Goal: Task Accomplishment & Management: Manage account settings

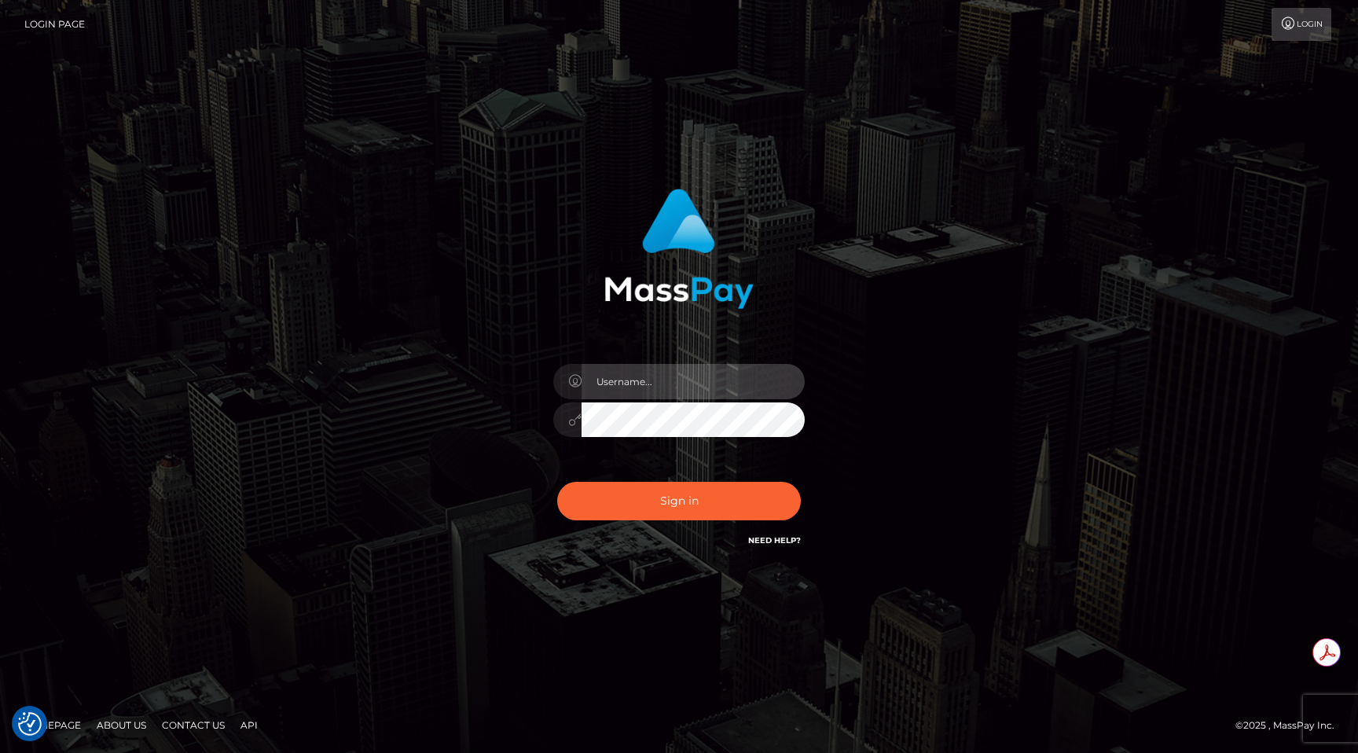
type input "egblue"
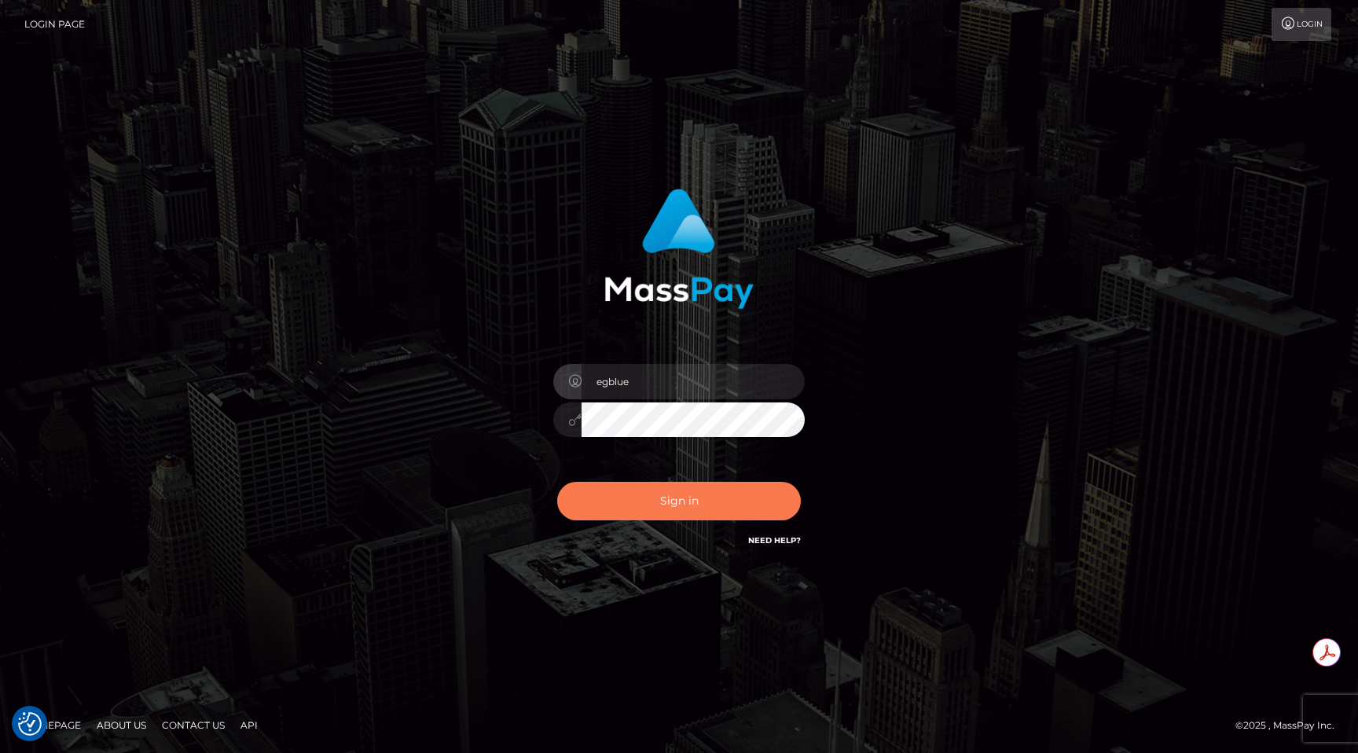
click at [688, 498] on button "Sign in" at bounding box center [679, 501] width 244 height 38
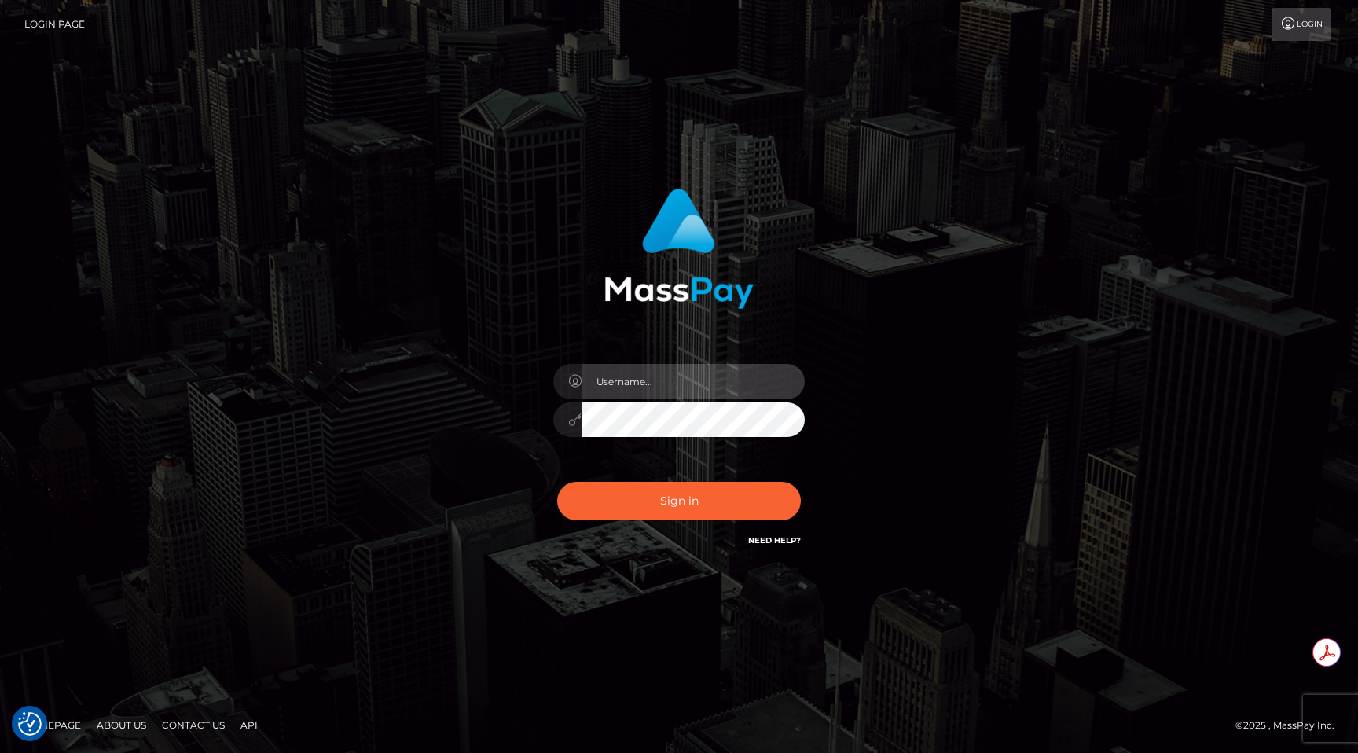
type input "egblue"
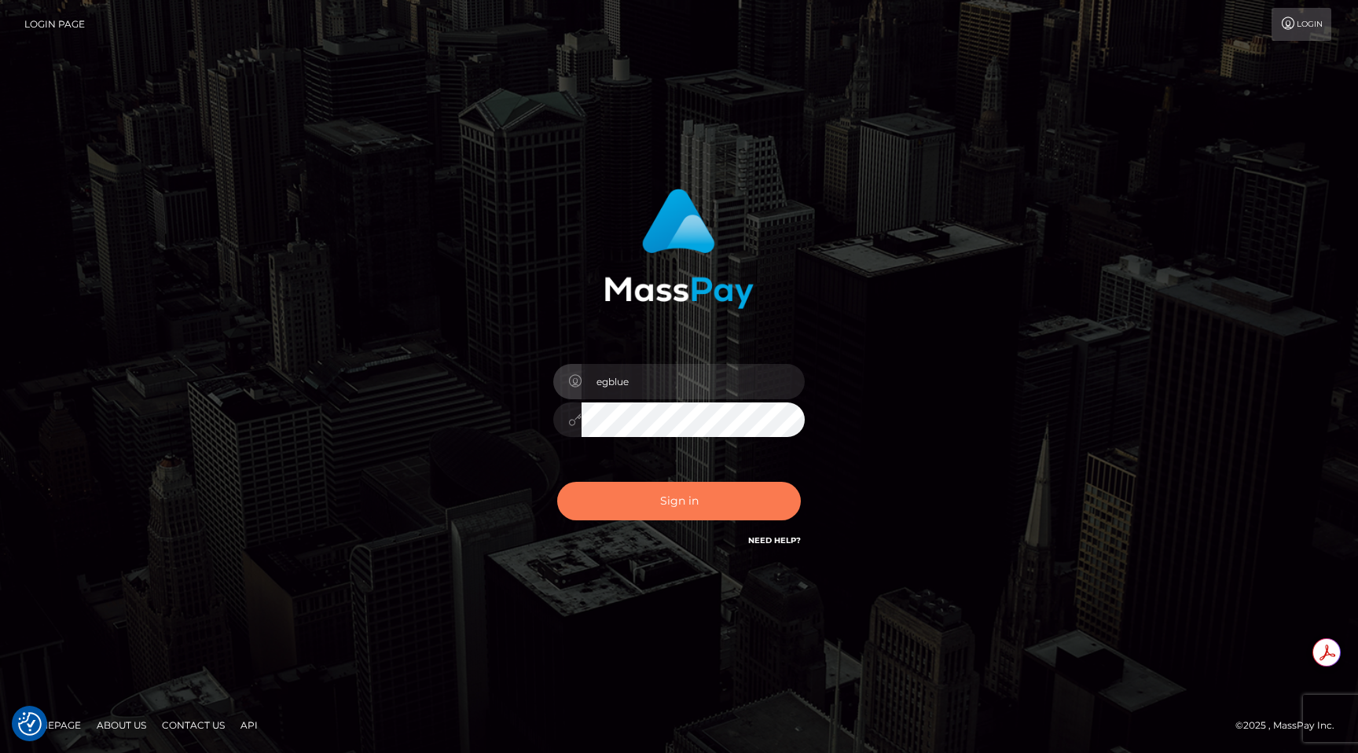
click at [673, 504] on button "Sign in" at bounding box center [679, 501] width 244 height 38
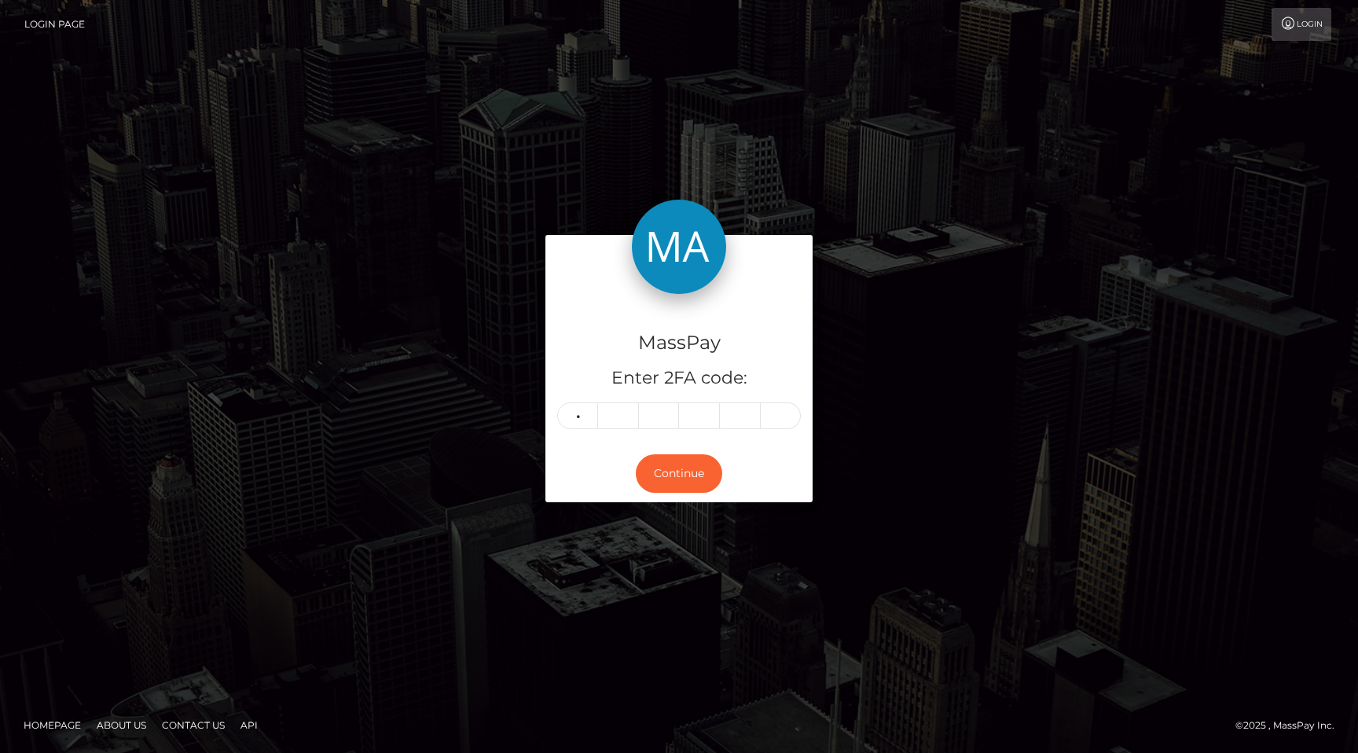
type input "7"
type input "3"
type input "6"
type input "0"
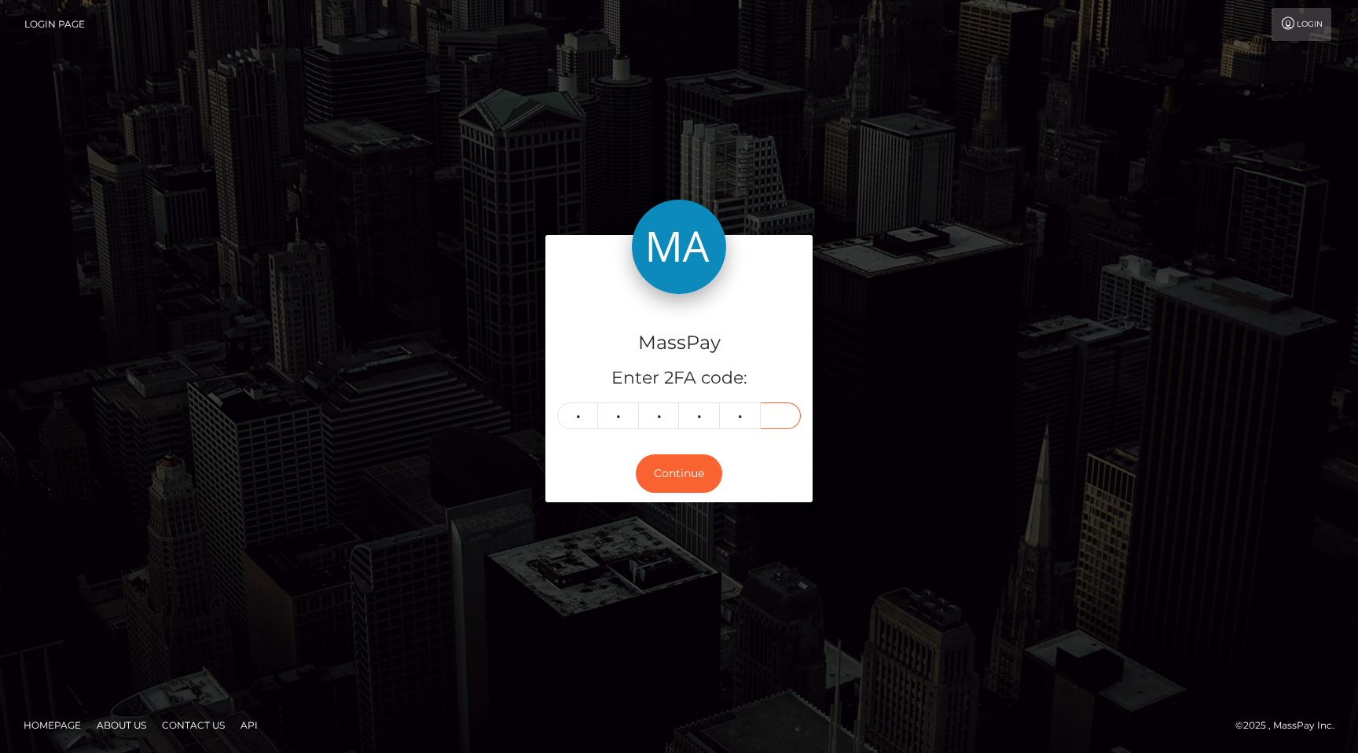
type input "9"
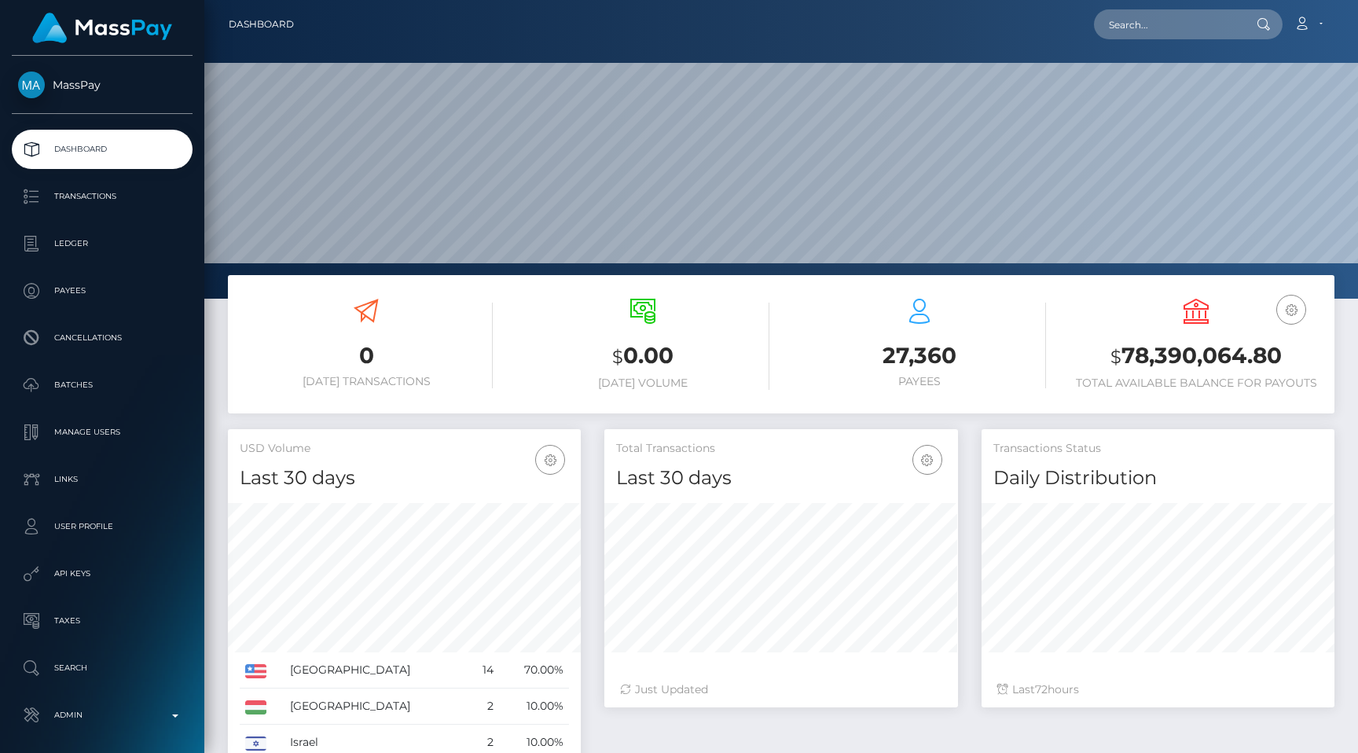
scroll to position [278, 353]
click at [1190, 22] on input "text" at bounding box center [1168, 24] width 148 height 30
paste input "pout_z4ooi3rafCA19"
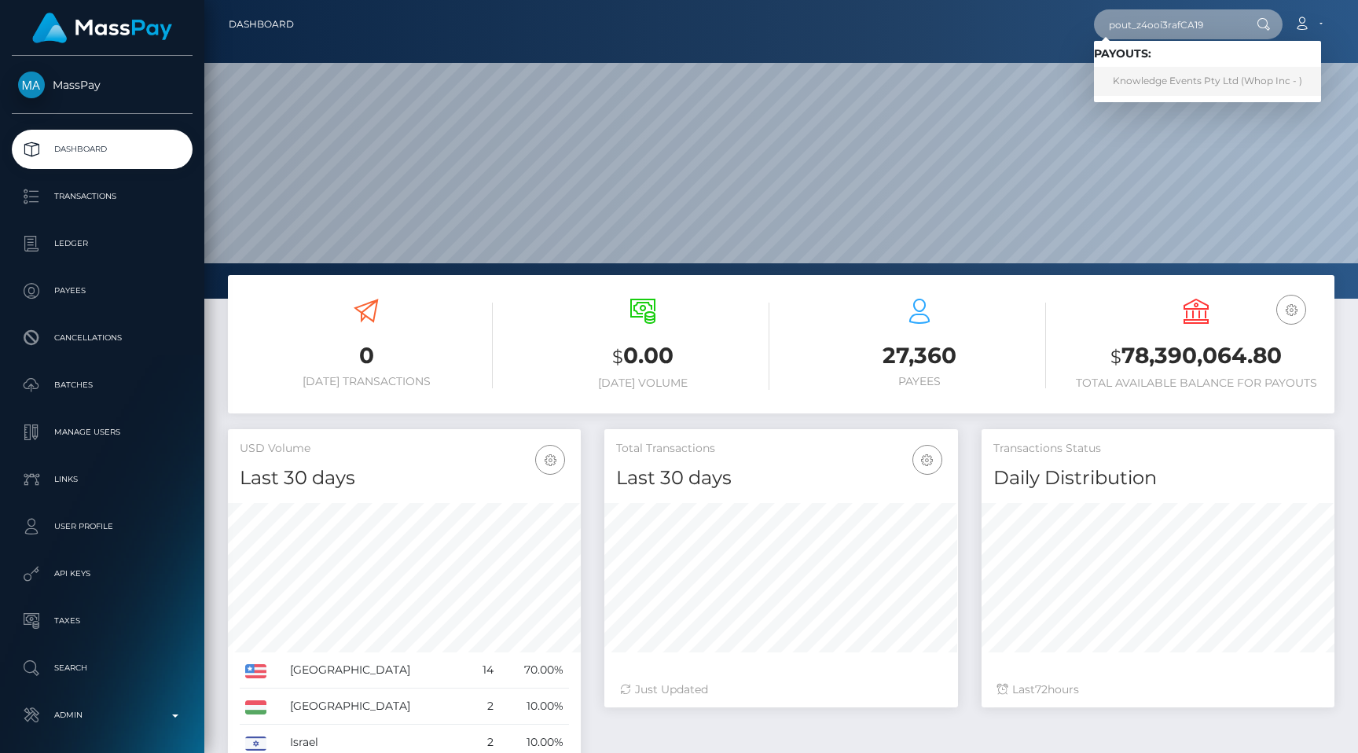
type input "pout_z4ooi3rafCA19"
click at [1172, 81] on link "Knowledge Events Pty Ltd (Whop Inc - )" at bounding box center [1207, 81] width 227 height 29
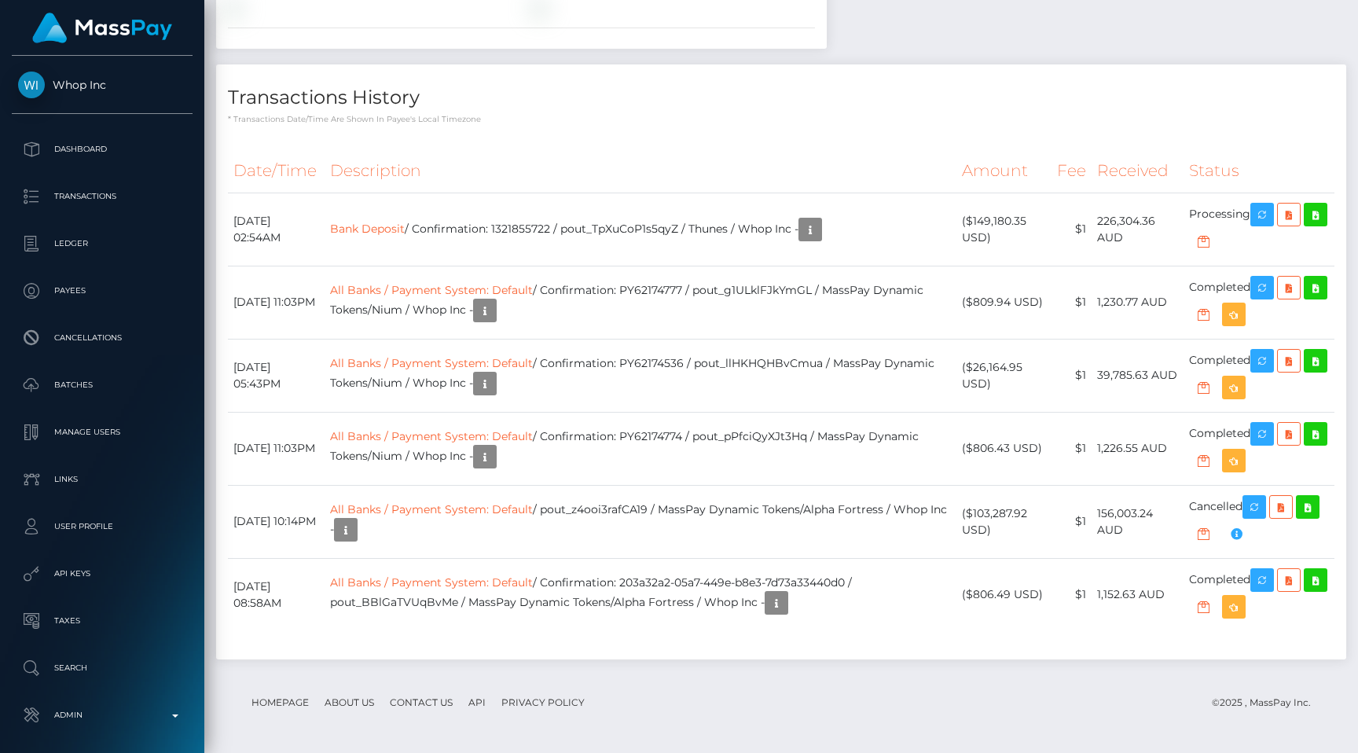
scroll to position [1684, 0]
click at [1266, 225] on icon "button" at bounding box center [1261, 215] width 19 height 20
click at [1257, 225] on icon "button" at bounding box center [1261, 215] width 19 height 20
click at [68, 704] on p "Admin" at bounding box center [102, 715] width 168 height 24
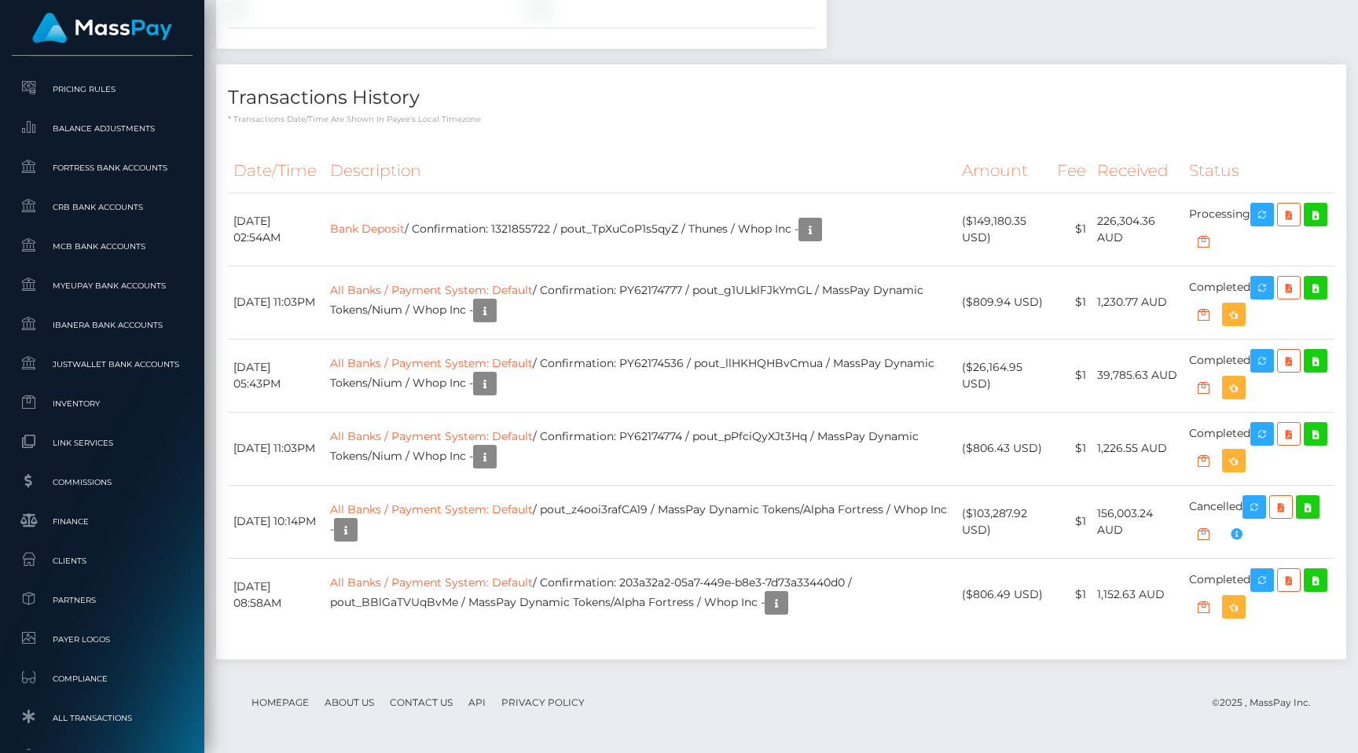
scroll to position [844, 0]
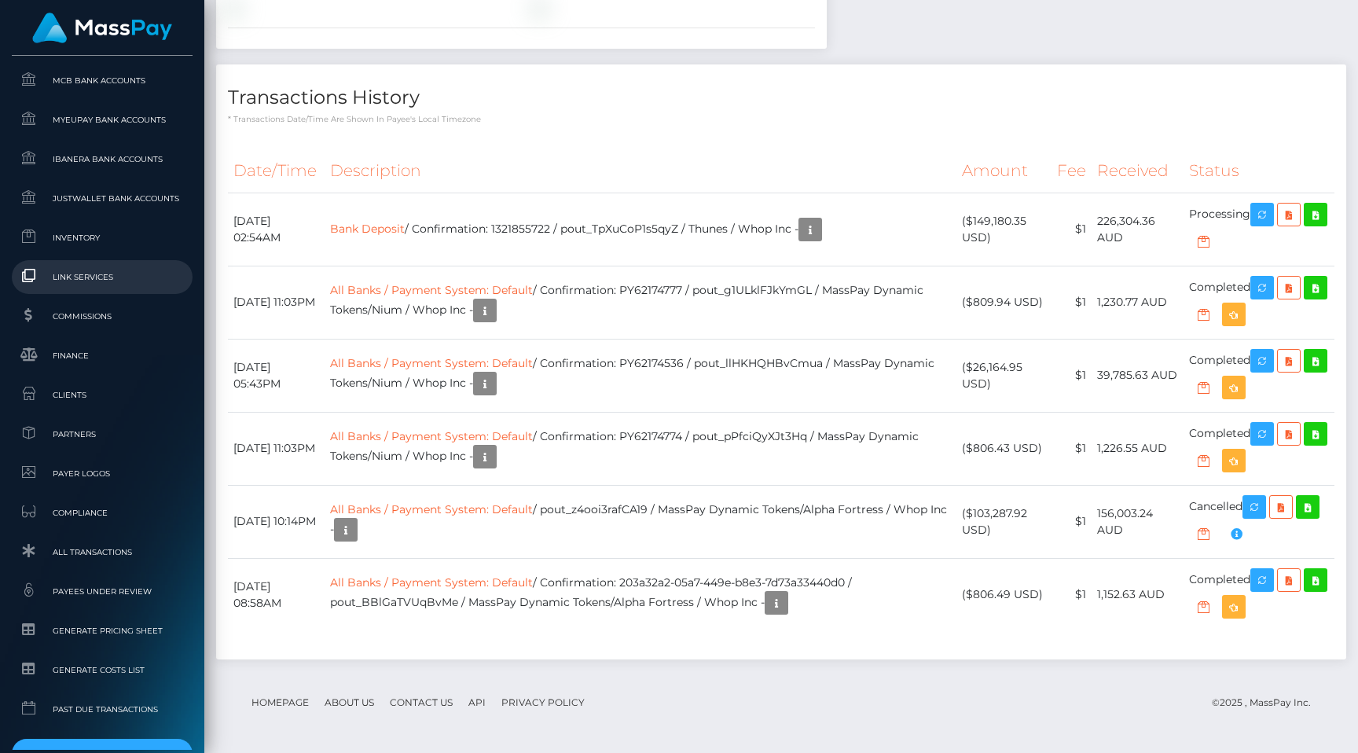
click at [125, 264] on link "Link Services" at bounding box center [102, 277] width 181 height 34
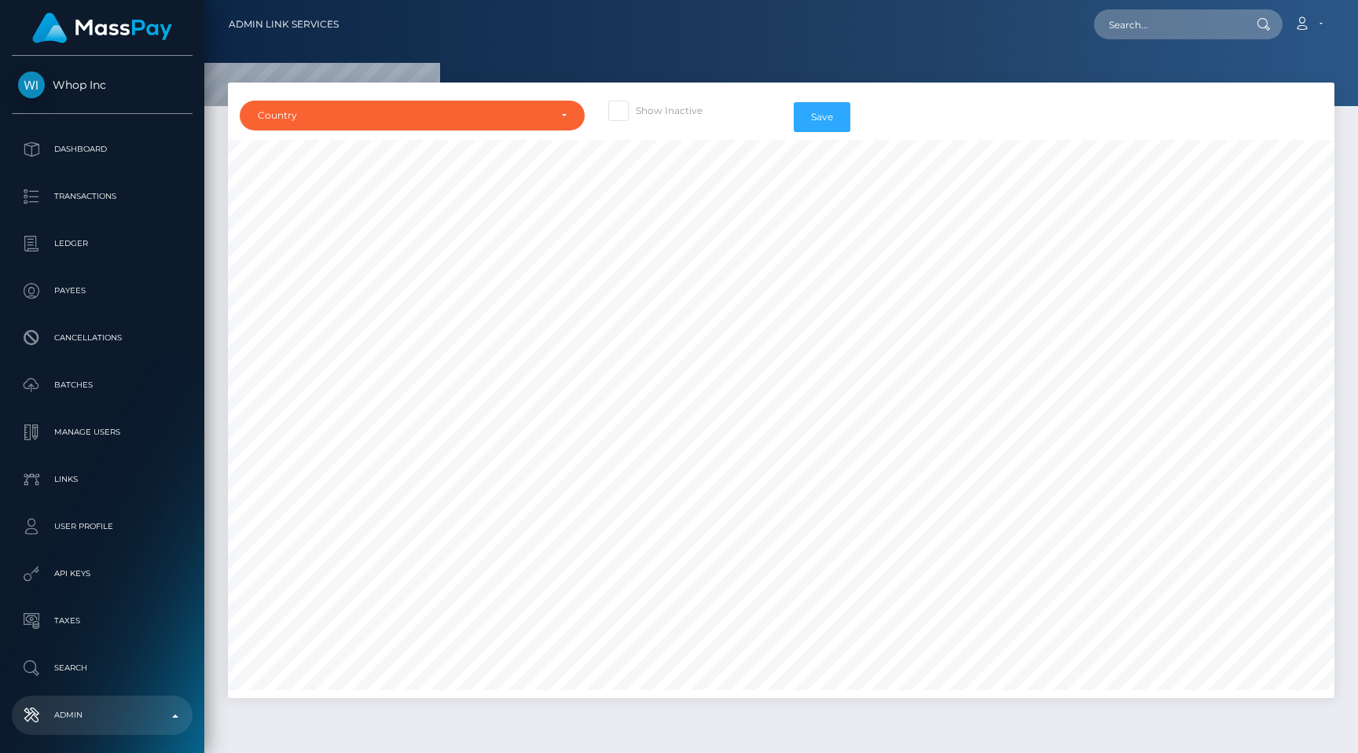
click at [619, 123] on div "Show Inactive" at bounding box center [688, 117] width 185 height 46
click at [636, 104] on span at bounding box center [636, 110] width 0 height 12
click at [636, 104] on input "Show Inactive" at bounding box center [641, 106] width 10 height 10
checkbox input "true"
click at [491, 111] on div "Country" at bounding box center [403, 115] width 291 height 13
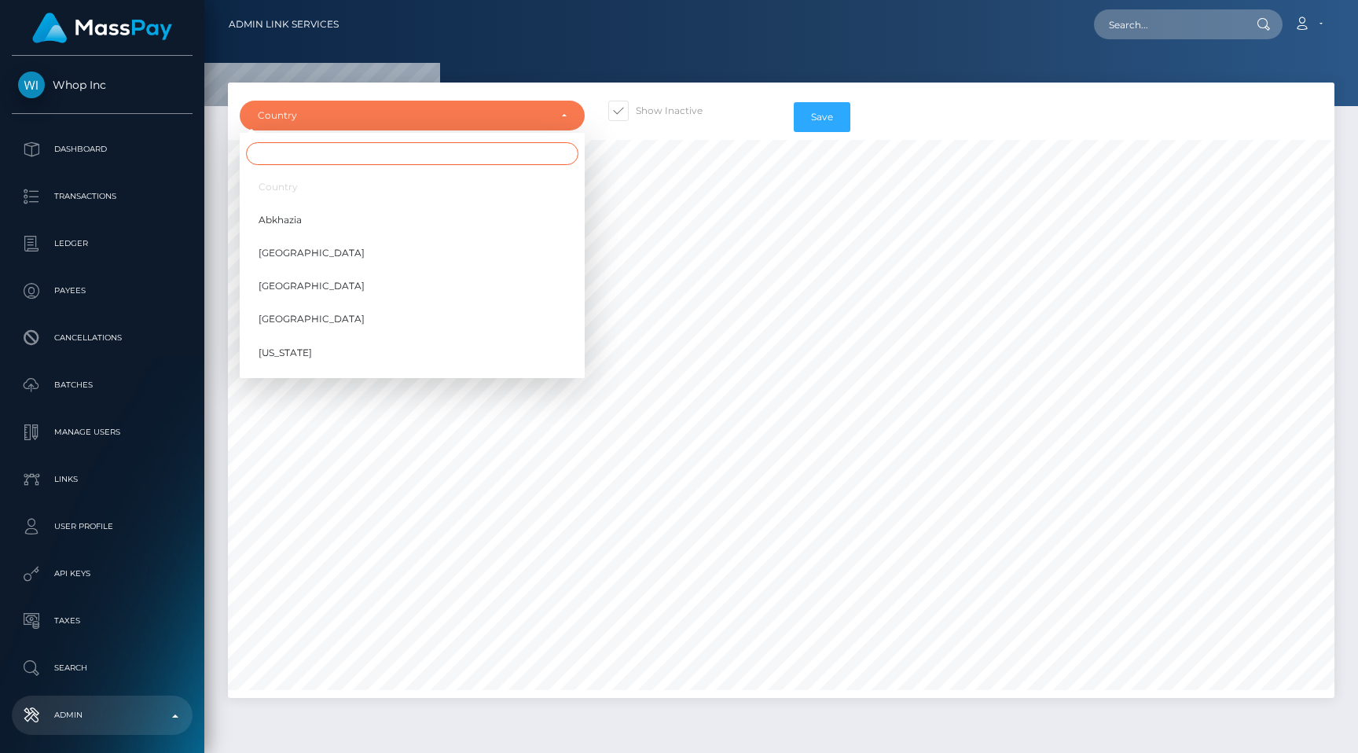
click at [453, 157] on input "Search" at bounding box center [412, 153] width 332 height 23
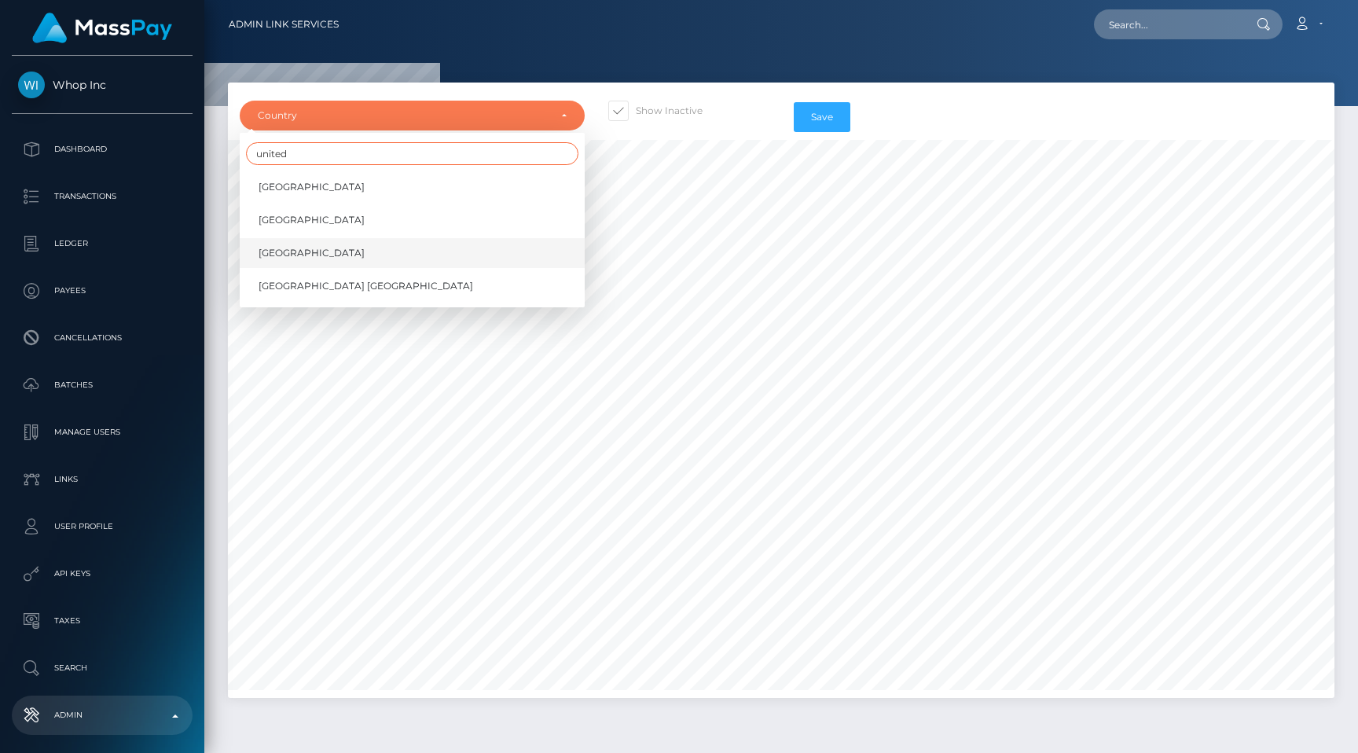
type input "united"
click at [395, 248] on link "[GEOGRAPHIC_DATA]" at bounding box center [412, 253] width 345 height 29
select select "US"
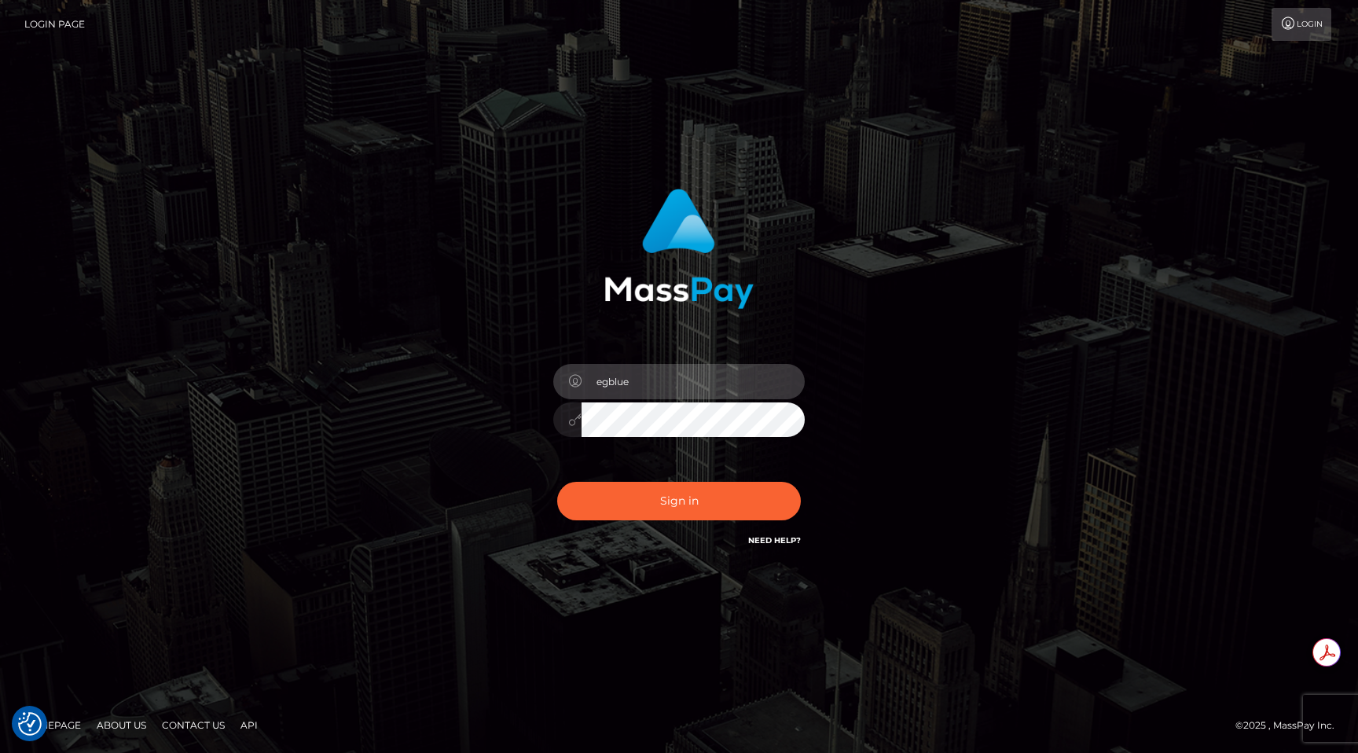
click at [557, 482] on button "Sign in" at bounding box center [679, 501] width 244 height 38
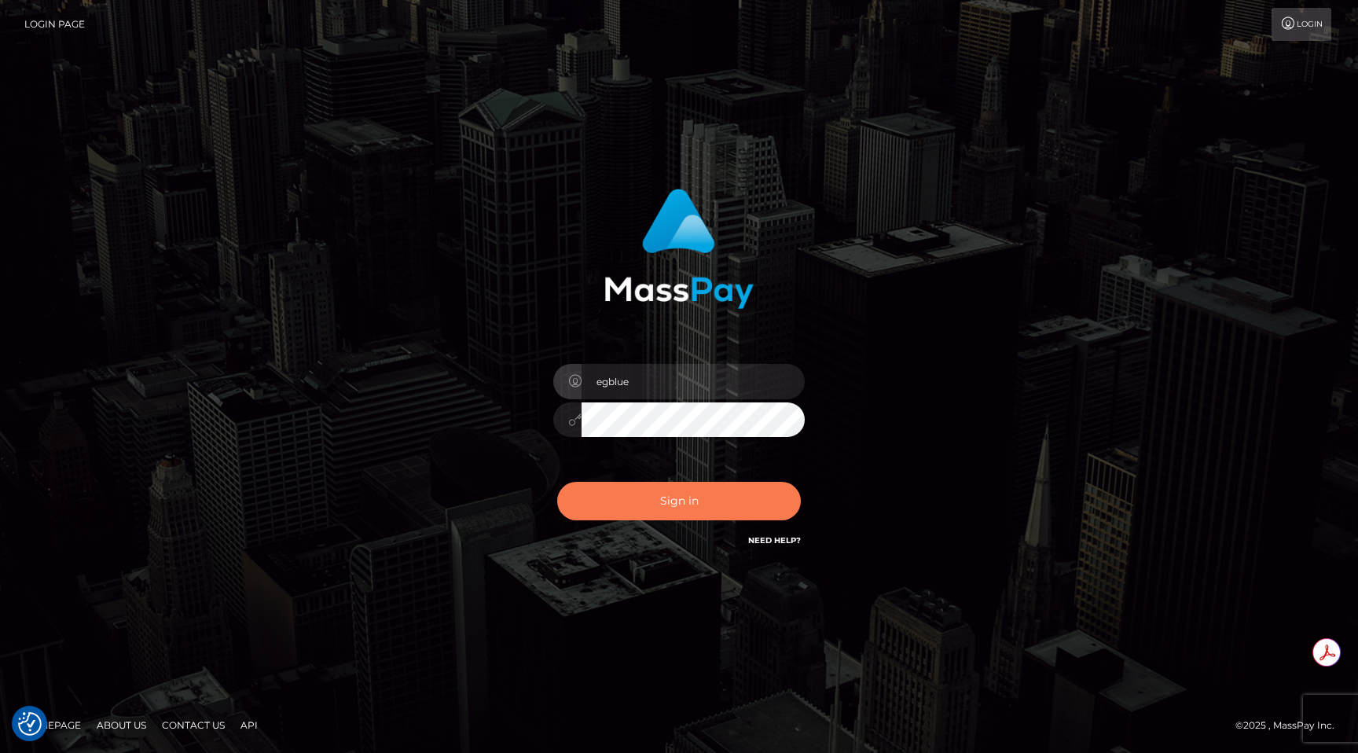
click at [599, 511] on button "Sign in" at bounding box center [679, 501] width 244 height 38
click at [594, 491] on button "Sign in" at bounding box center [679, 501] width 244 height 38
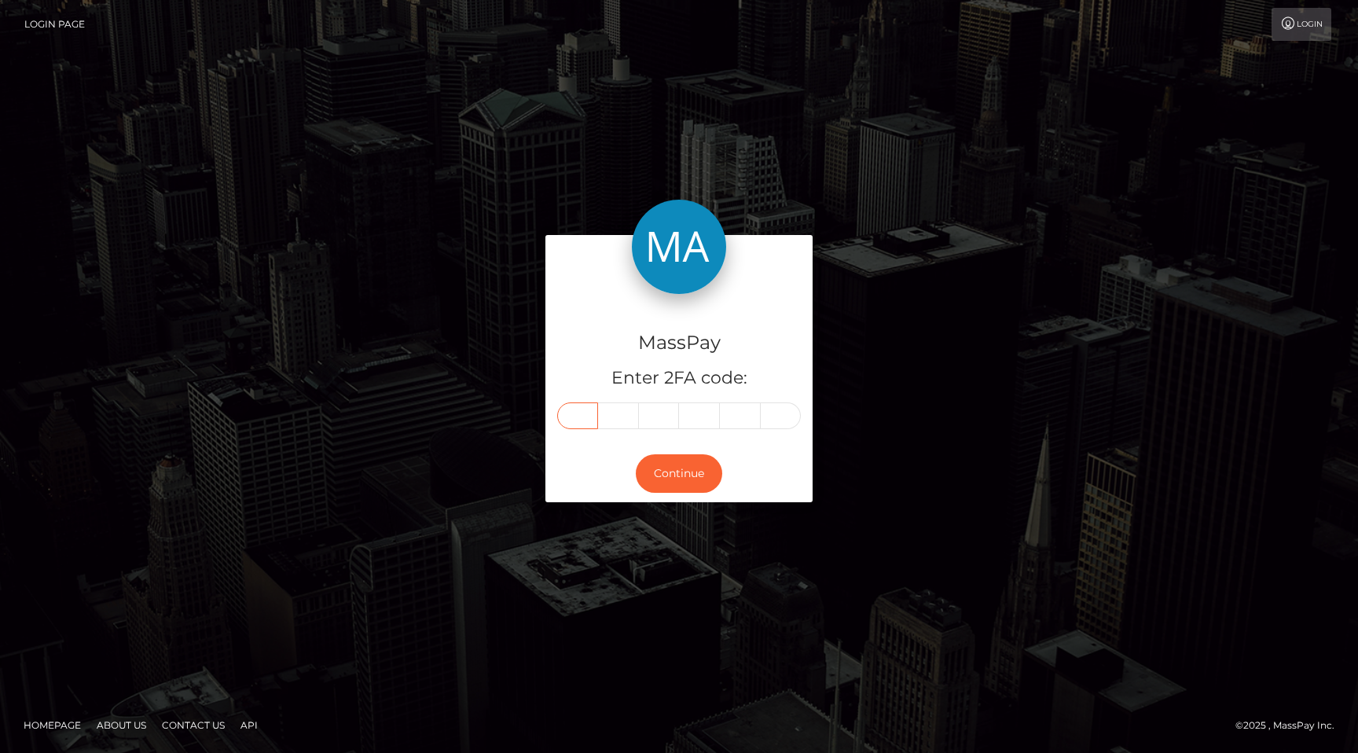
click at [575, 415] on input "text" at bounding box center [577, 415] width 41 height 27
type input "5"
type input "6"
type input "5"
type input "6"
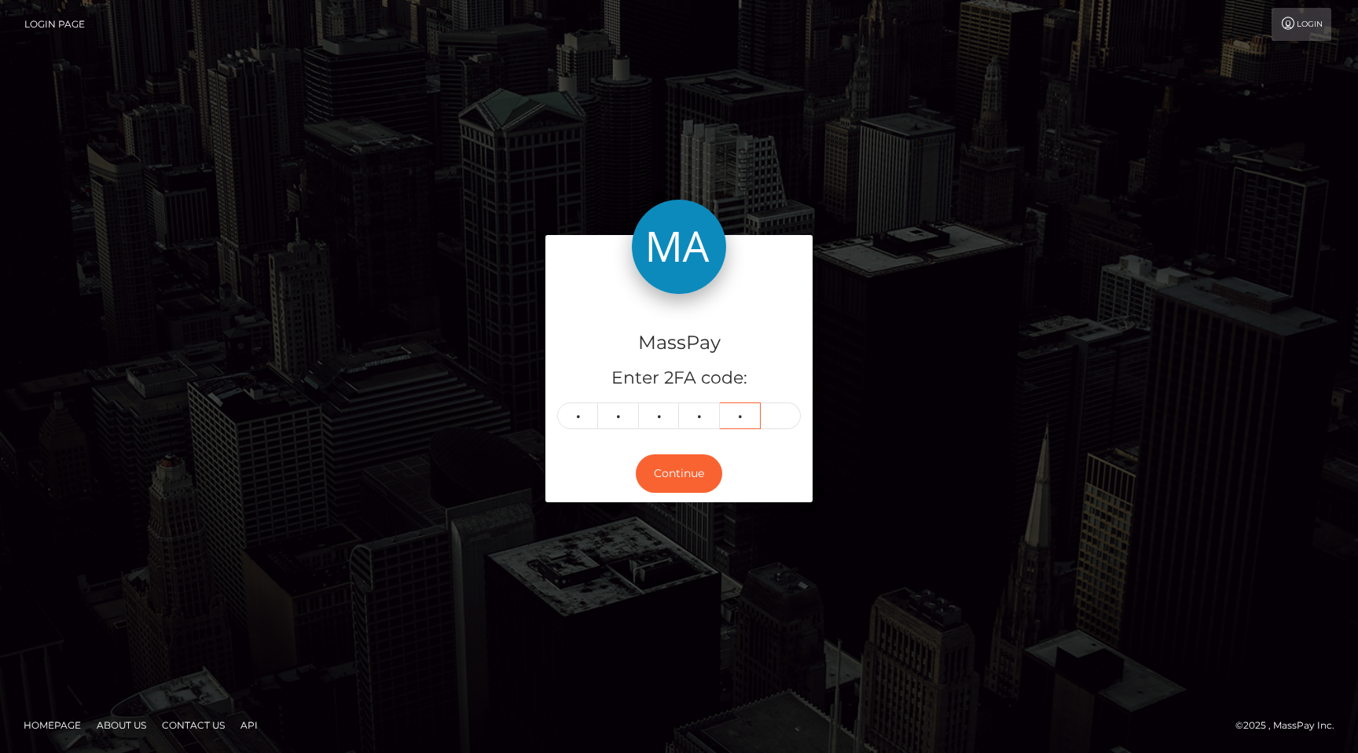
type input "1"
type input "4"
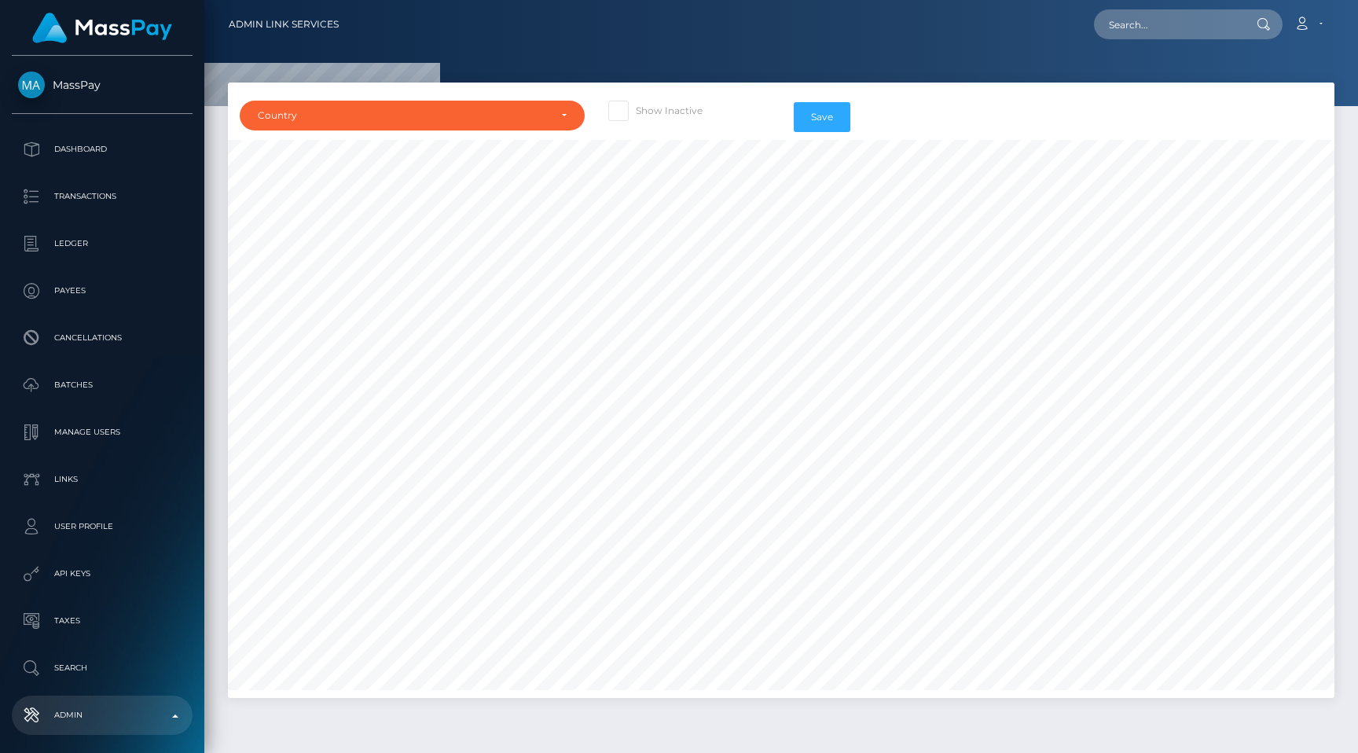
click at [636, 108] on span at bounding box center [636, 110] width 0 height 12
click at [636, 108] on input "Show Inactive" at bounding box center [641, 106] width 10 height 10
checkbox input "true"
click at [500, 118] on div "Country" at bounding box center [403, 115] width 291 height 13
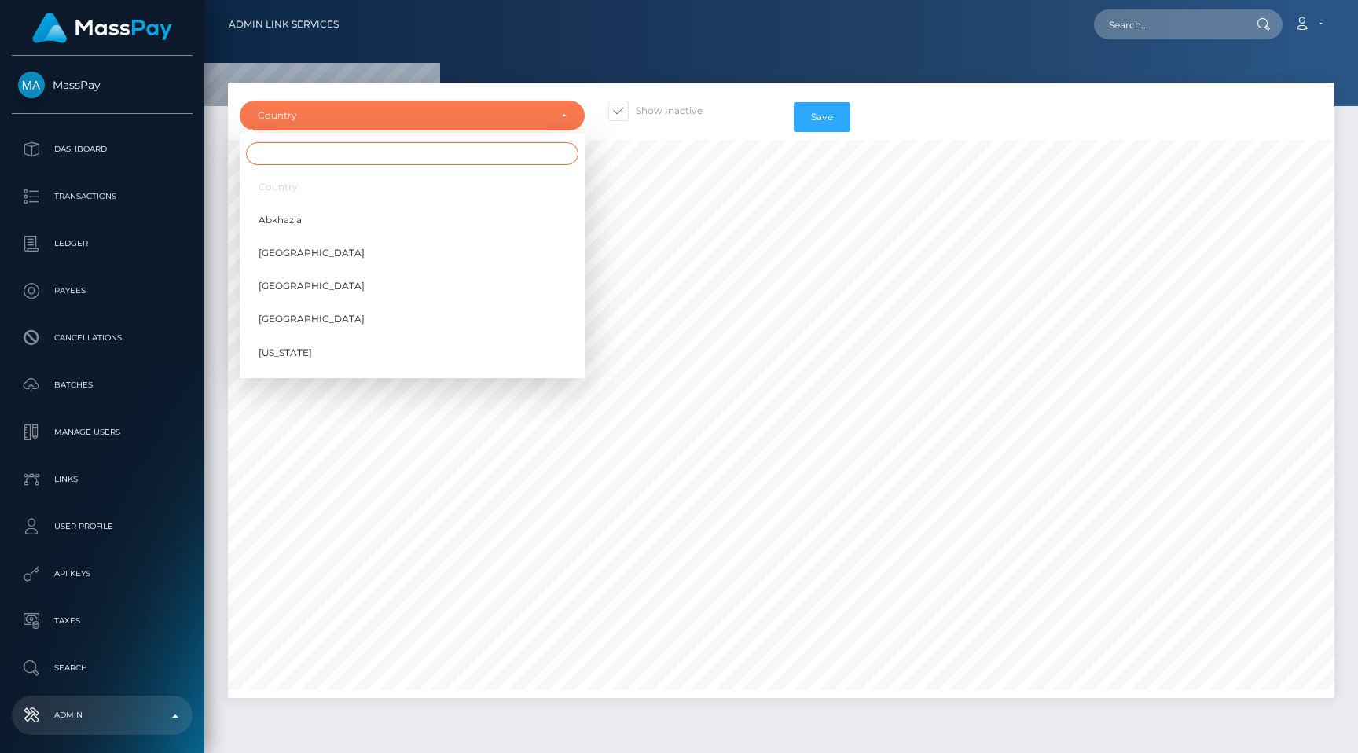
click at [466, 155] on input "Search" at bounding box center [412, 153] width 332 height 23
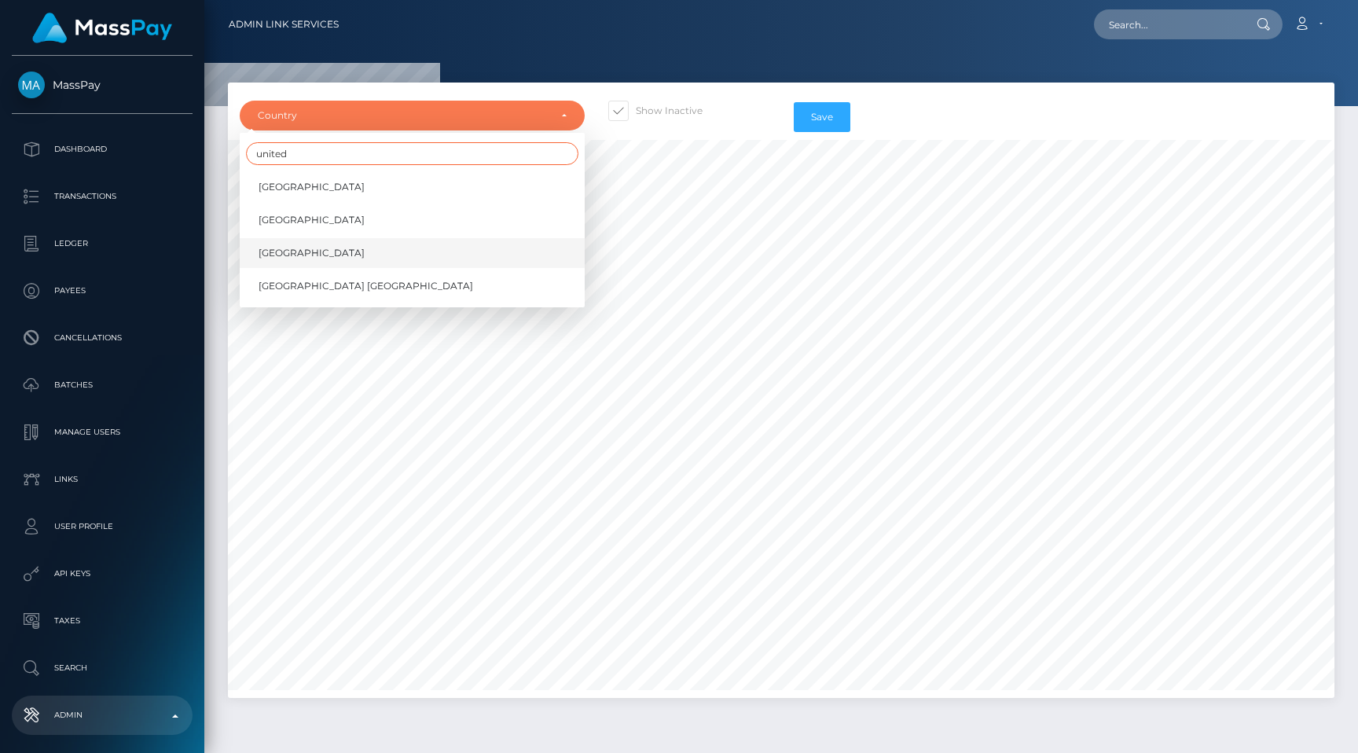
type input "united"
click at [415, 245] on link "[GEOGRAPHIC_DATA]" at bounding box center [412, 253] width 345 height 29
select select "US"
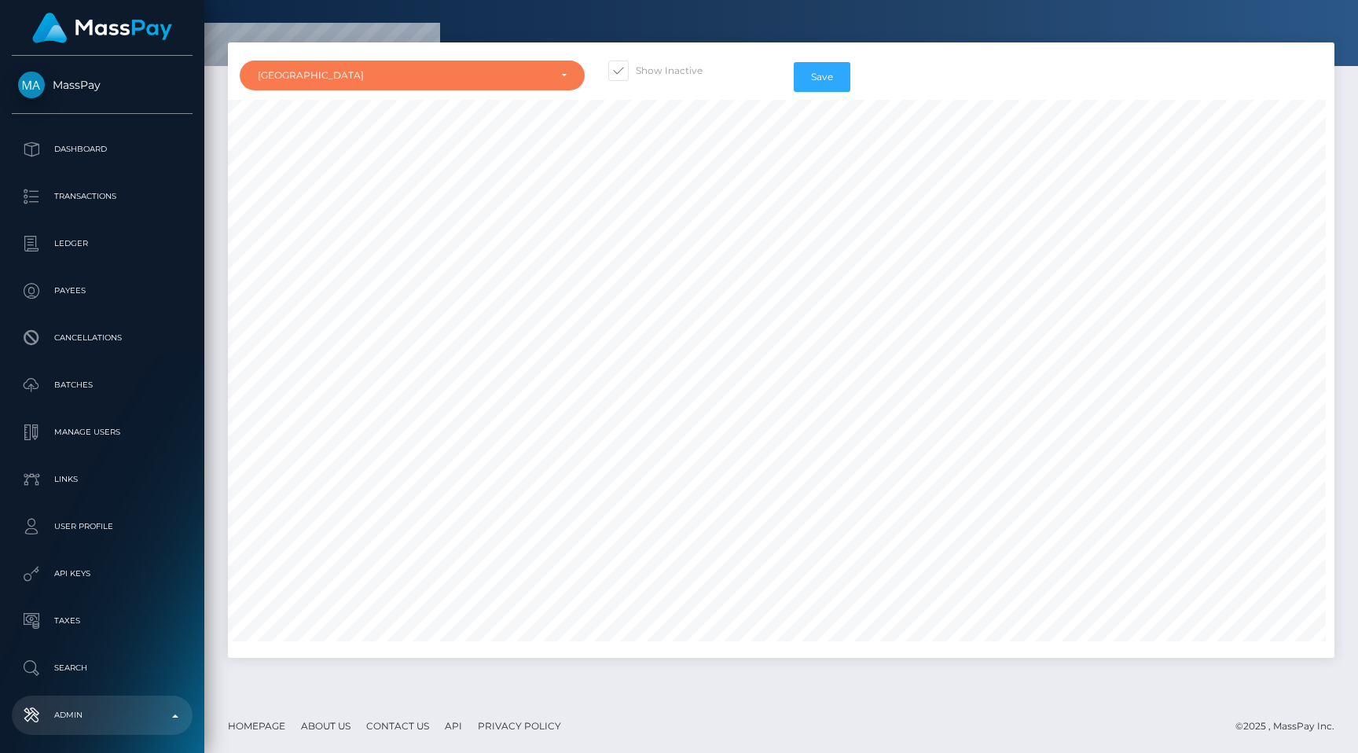
scroll to position [7000, 0]
